Goal: Task Accomplishment & Management: Use online tool/utility

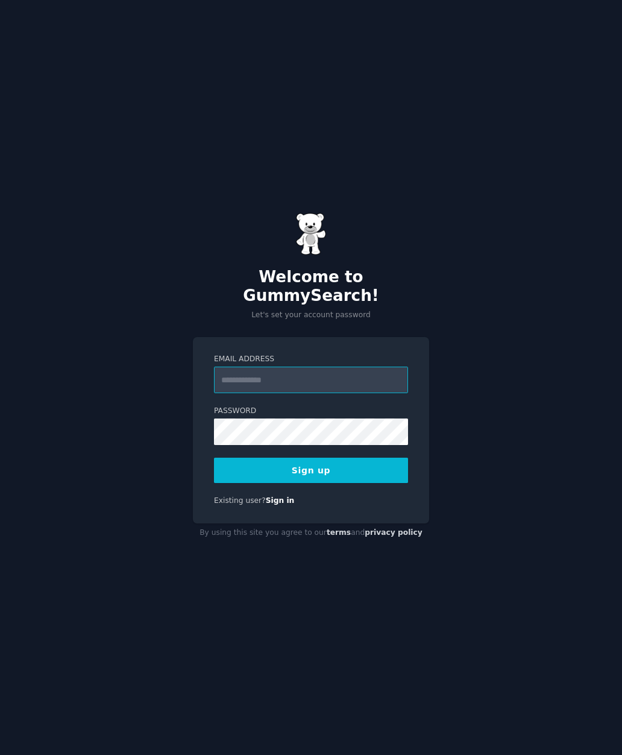
click at [334, 393] on input "Email Address" at bounding box center [311, 380] width 194 height 27
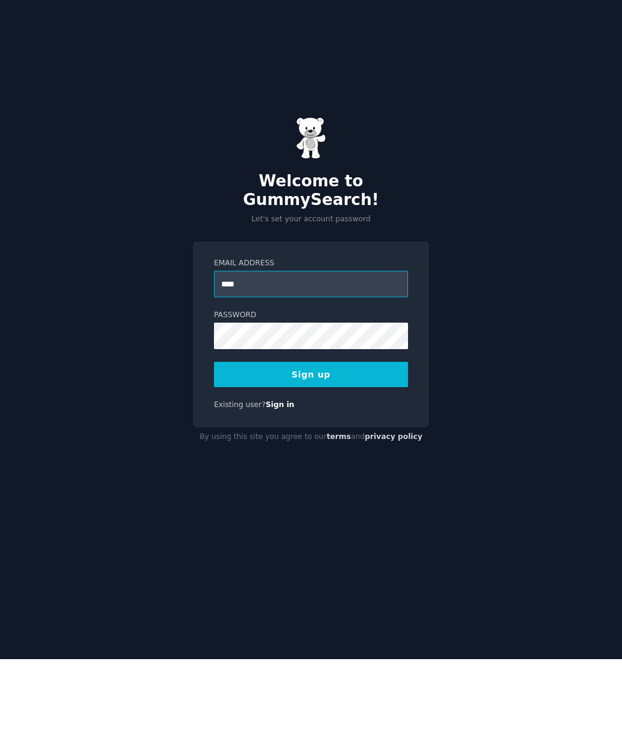
scroll to position [48, 0]
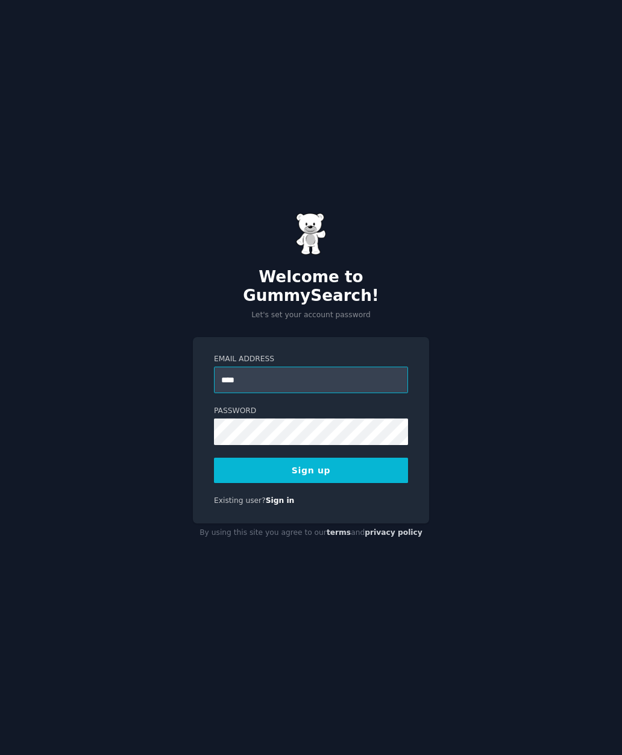
type input "**********"
click at [333, 458] on button "Sign up" at bounding box center [311, 470] width 194 height 25
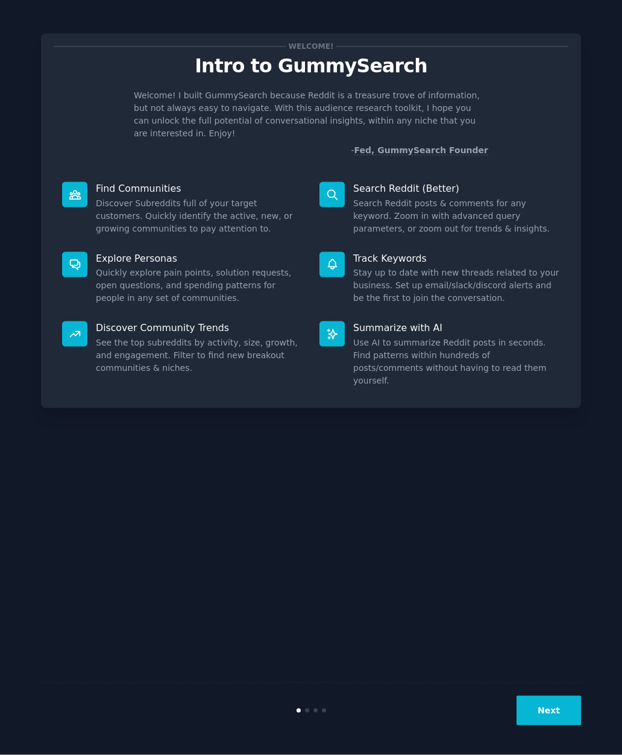
scroll to position [48, 0]
click at [554, 716] on button "Next" at bounding box center [549, 711] width 65 height 30
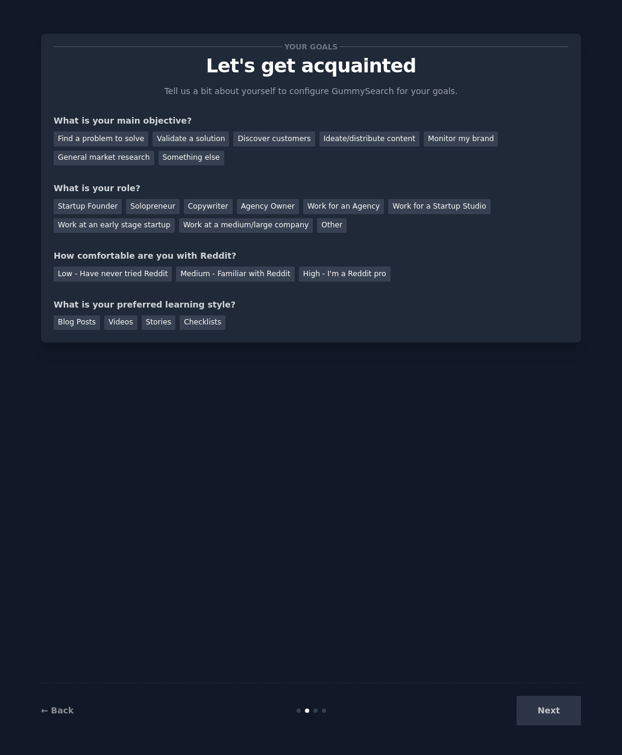
click at [555, 705] on div "Next" at bounding box center [491, 711] width 180 height 30
click at [114, 131] on div "Find a problem to solve" at bounding box center [101, 138] width 95 height 15
click at [186, 131] on div "Validate a solution" at bounding box center [191, 138] width 77 height 15
click at [197, 151] on div "Something else" at bounding box center [192, 158] width 66 height 15
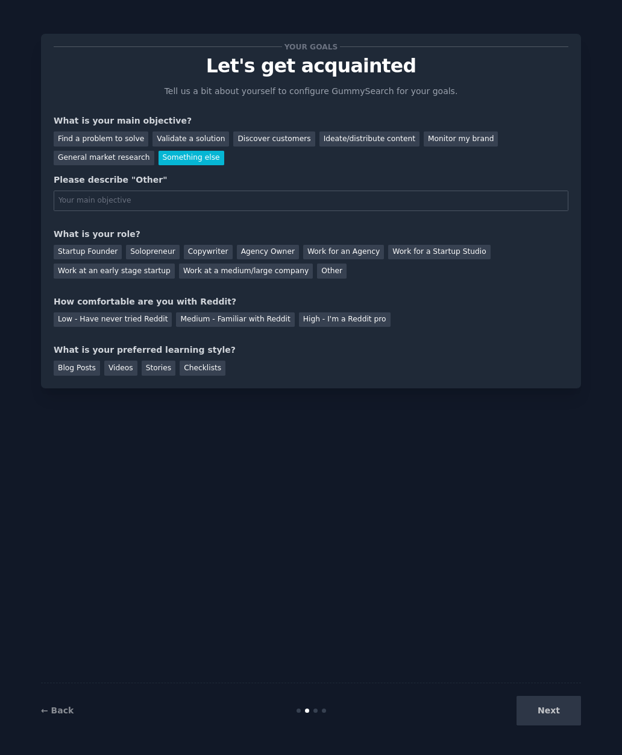
click at [114, 131] on div "Find a problem to solve" at bounding box center [101, 138] width 95 height 15
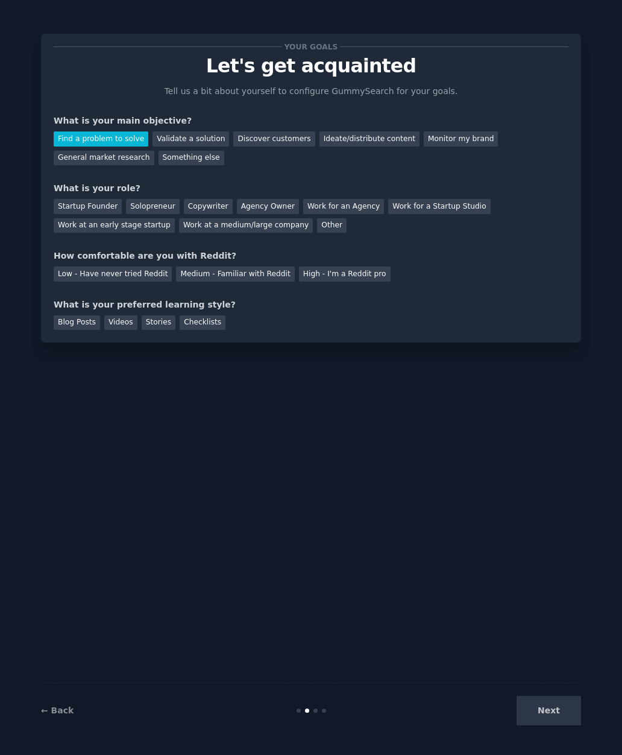
click at [106, 199] on div "Startup Founder" at bounding box center [88, 206] width 68 height 15
click at [227, 262] on div "Low - Have never tried Reddit Medium - Familiar with Reddit High - I'm a Reddit…" at bounding box center [311, 271] width 515 height 19
click at [240, 266] on div "Medium - Familiar with Reddit" at bounding box center [235, 273] width 118 height 15
click at [73, 315] on div "Blog Posts" at bounding box center [77, 322] width 46 height 15
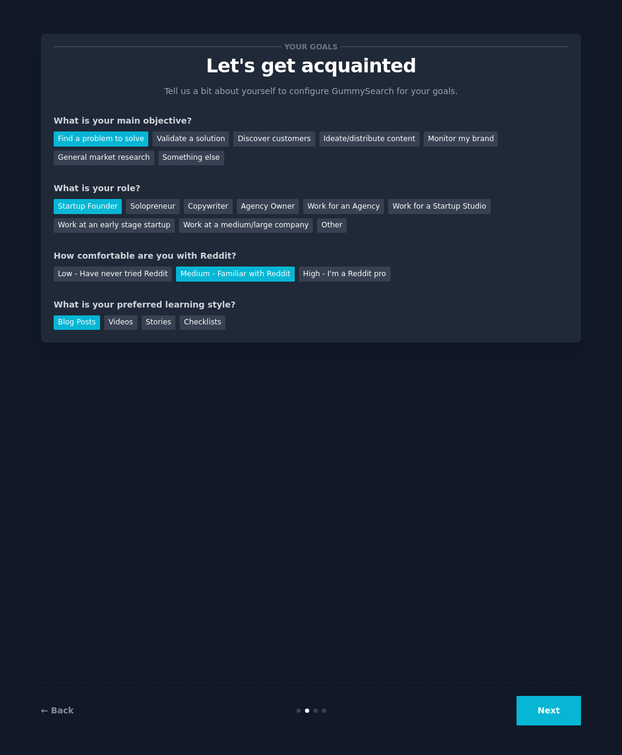
click at [553, 711] on button "Next" at bounding box center [549, 711] width 65 height 30
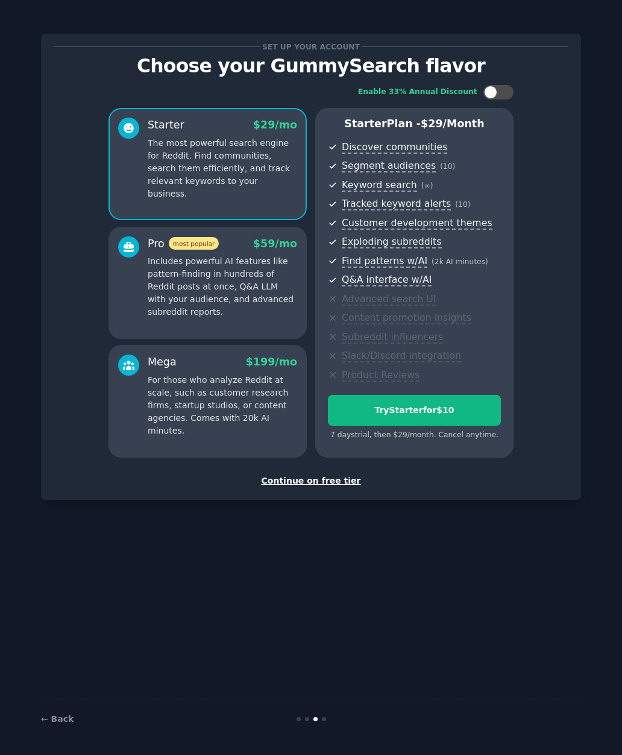
click at [325, 474] on div "Continue on free tier" at bounding box center [311, 480] width 515 height 13
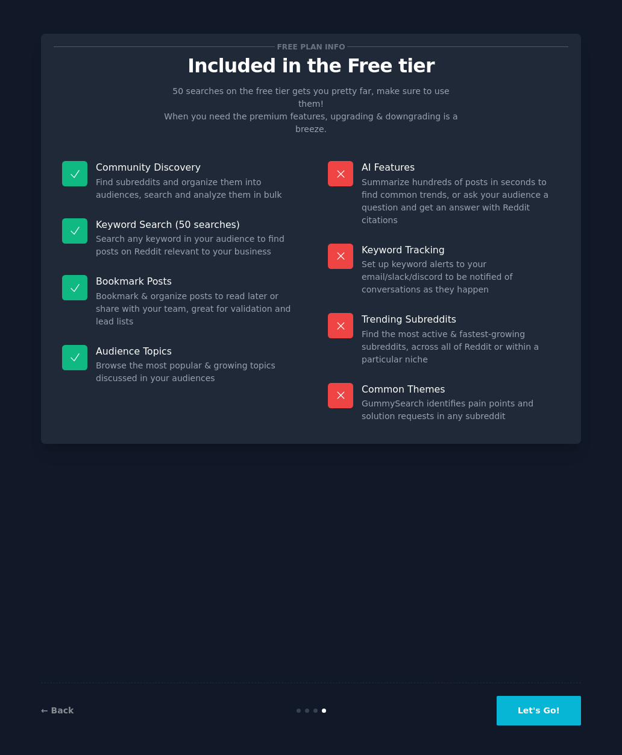
click at [541, 711] on button "Let's Go!" at bounding box center [539, 711] width 84 height 30
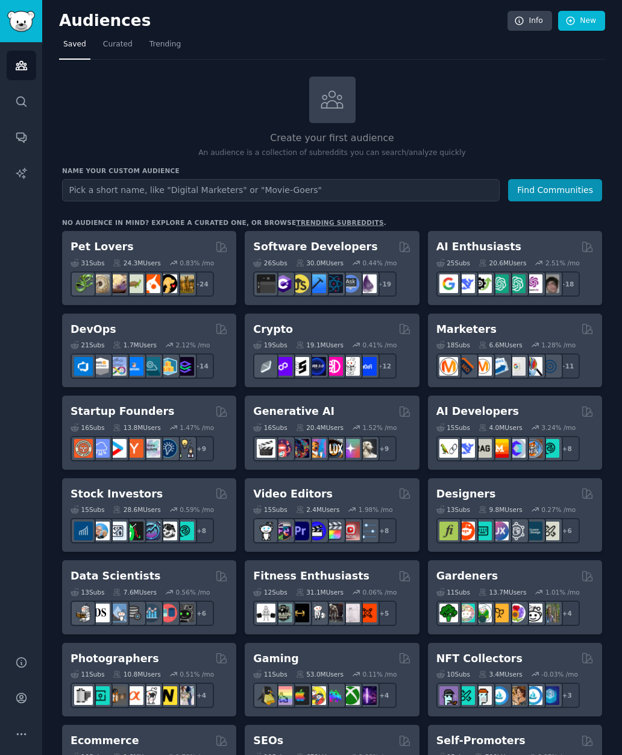
click at [405, 179] on input "text" at bounding box center [281, 190] width 438 height 22
type input "Book recommendation"
click at [565, 179] on button "Find Communities" at bounding box center [555, 190] width 94 height 22
